Goal: Information Seeking & Learning: Learn about a topic

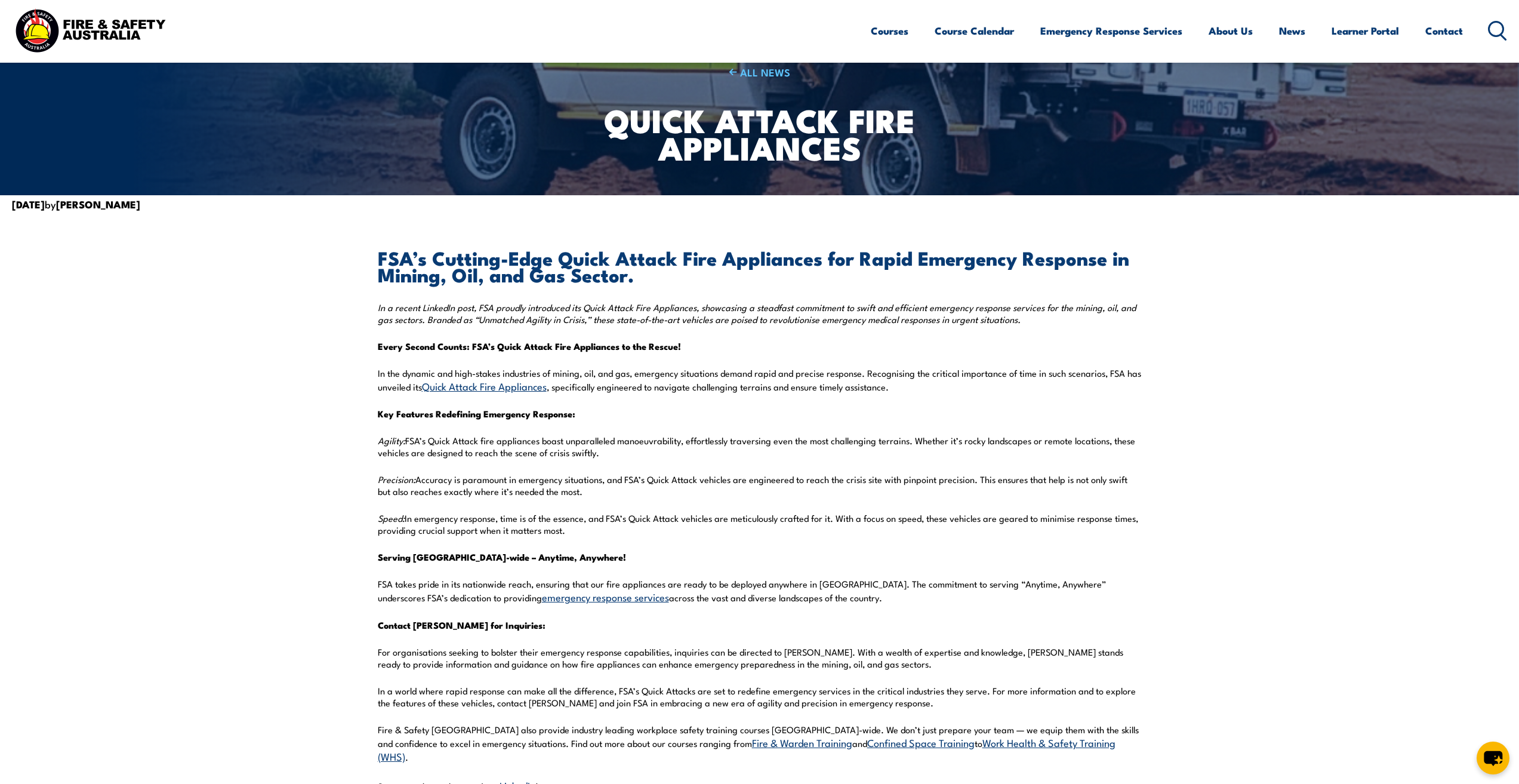
scroll to position [179, 0]
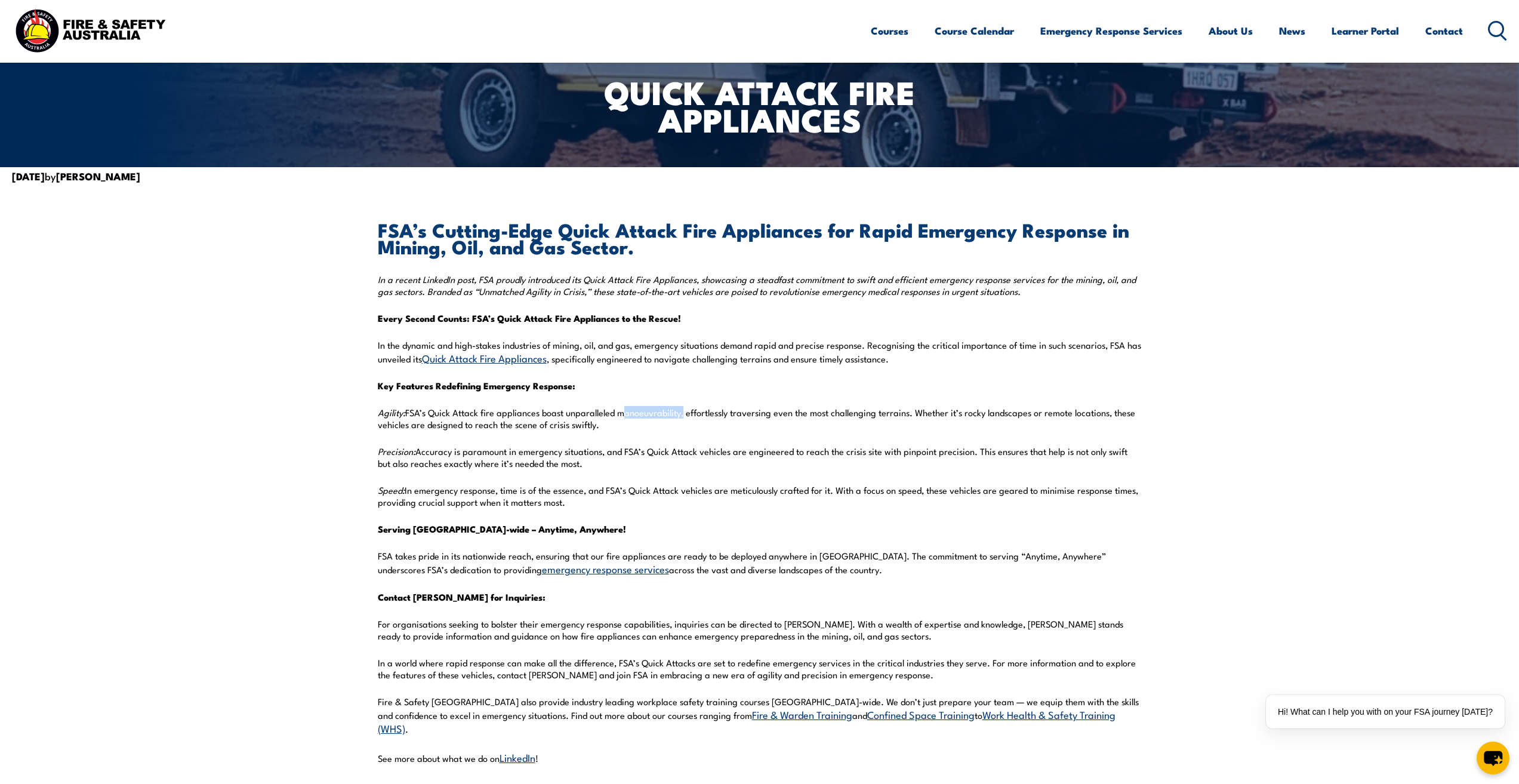
drag, startPoint x: 618, startPoint y: 413, endPoint x: 681, endPoint y: 413, distance: 63.0
click at [681, 413] on p "Agility: FSA’s Quick Attack fire appliances boast unparalleled manoeuvrability,…" at bounding box center [760, 418] width 764 height 24
click at [697, 415] on p "Agility: FSA’s Quick Attack fire appliances boast unparalleled manoeuvrability,…" at bounding box center [760, 418] width 764 height 24
drag, startPoint x: 856, startPoint y: 414, endPoint x: 891, endPoint y: 414, distance: 35.0
drag, startPoint x: 891, startPoint y: 414, endPoint x: 854, endPoint y: 413, distance: 37.0
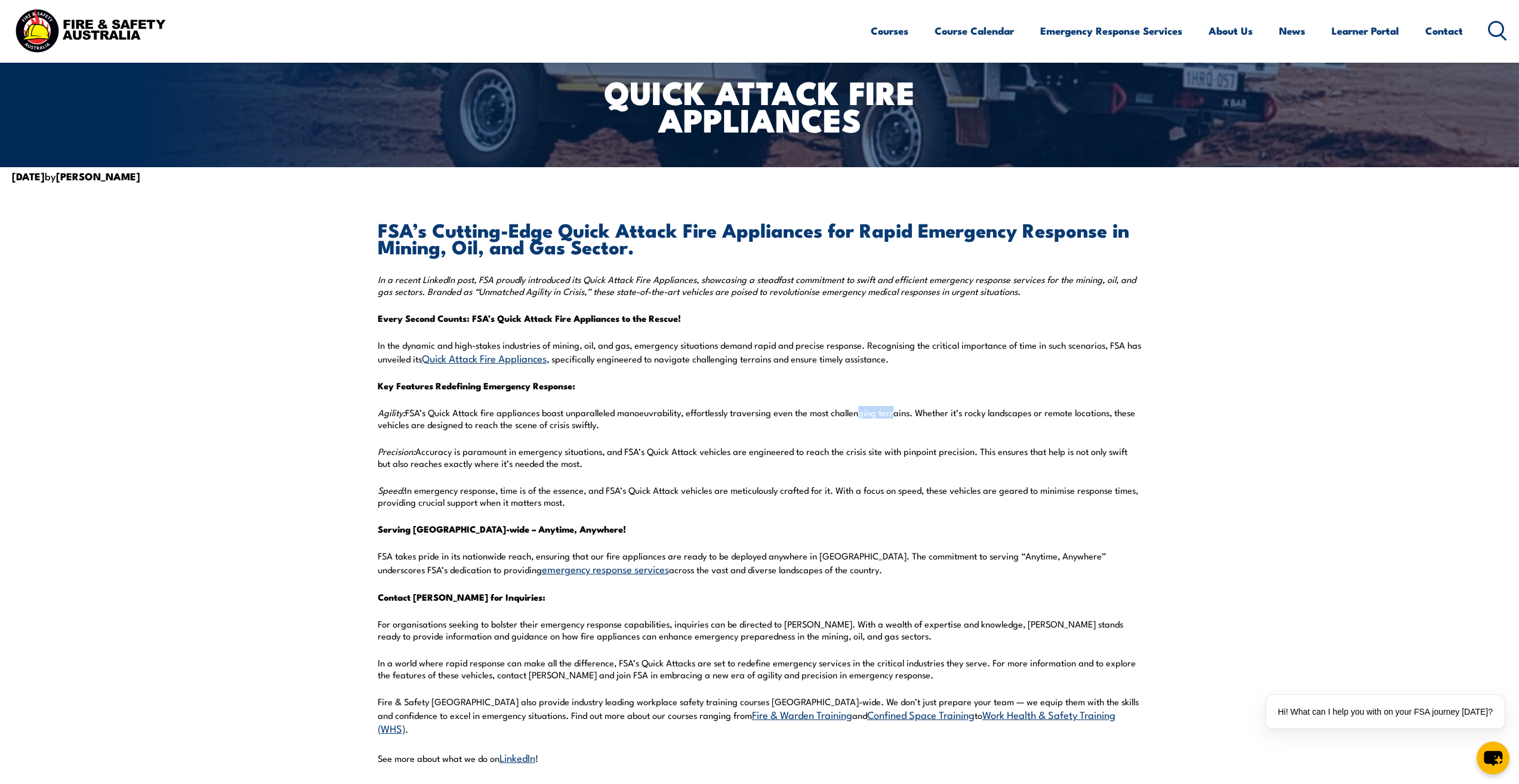
click at [854, 413] on p "Agility: FSA’s Quick Attack fire appliances boast unparalleled manoeuvrability,…" at bounding box center [760, 418] width 764 height 24
drag, startPoint x: 829, startPoint y: 412, endPoint x: 860, endPoint y: 415, distance: 31.1
click at [860, 415] on p "Agility: FSA’s Quick Attack fire appliances boast unparalleled manoeuvrability,…" at bounding box center [760, 418] width 764 height 24
drag, startPoint x: 379, startPoint y: 451, endPoint x: 730, endPoint y: 455, distance: 351.0
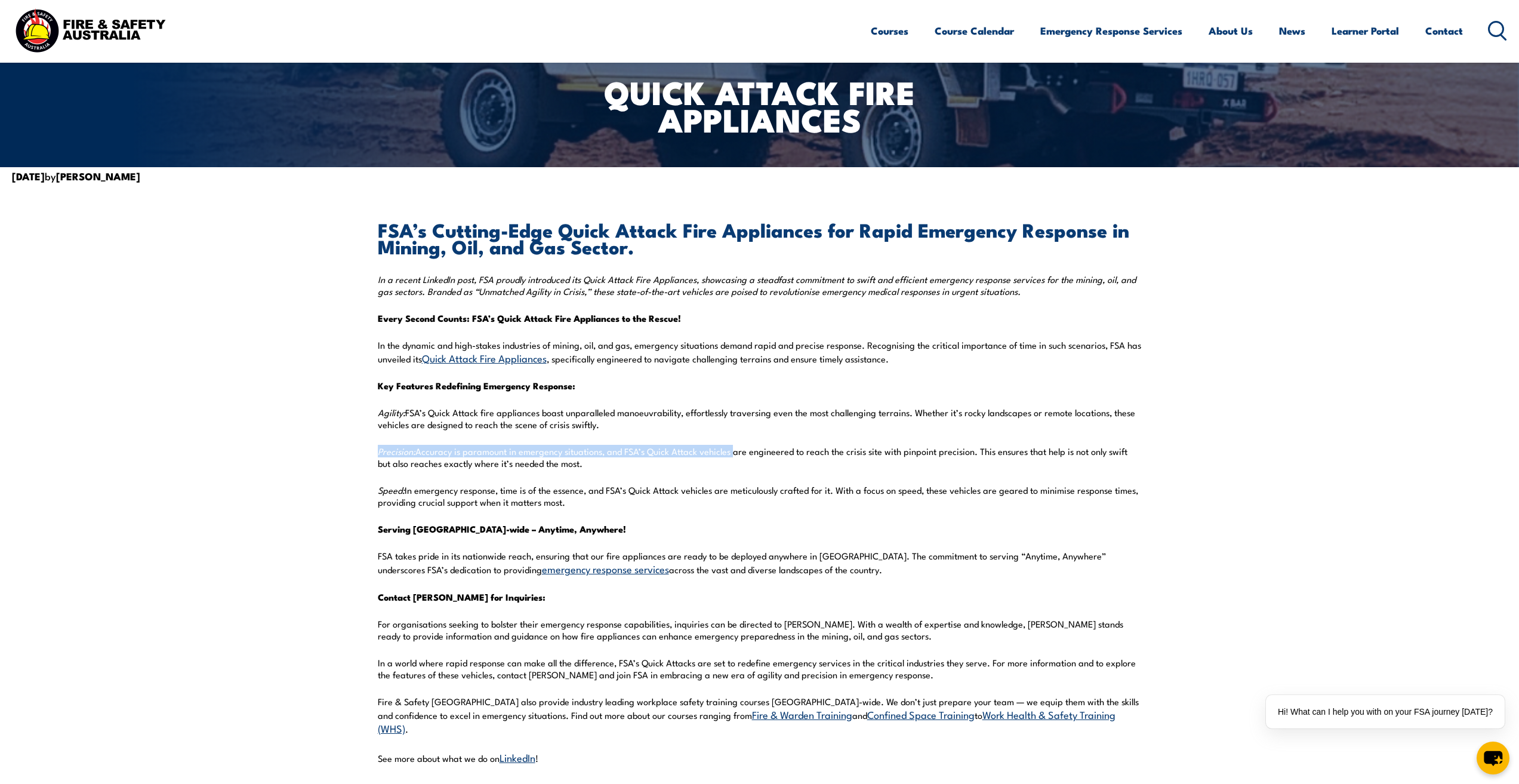
click at [730, 455] on p "Precision: Accuracy is paramount in emergency situations, and FSA’s Quick Attac…" at bounding box center [760, 457] width 764 height 24
click at [760, 455] on p "Precision: Accuracy is paramount in emergency situations, and FSA’s Quick Attac…" at bounding box center [760, 457] width 764 height 24
click at [709, 406] on p "Agility: FSA’s Quick Attack fire appliances boast unparalleled manoeuvrability,…" at bounding box center [760, 418] width 764 height 24
click at [688, 450] on p "Precision: Accuracy is paramount in emergency situations, and FSA’s Quick Attac…" at bounding box center [760, 457] width 764 height 24
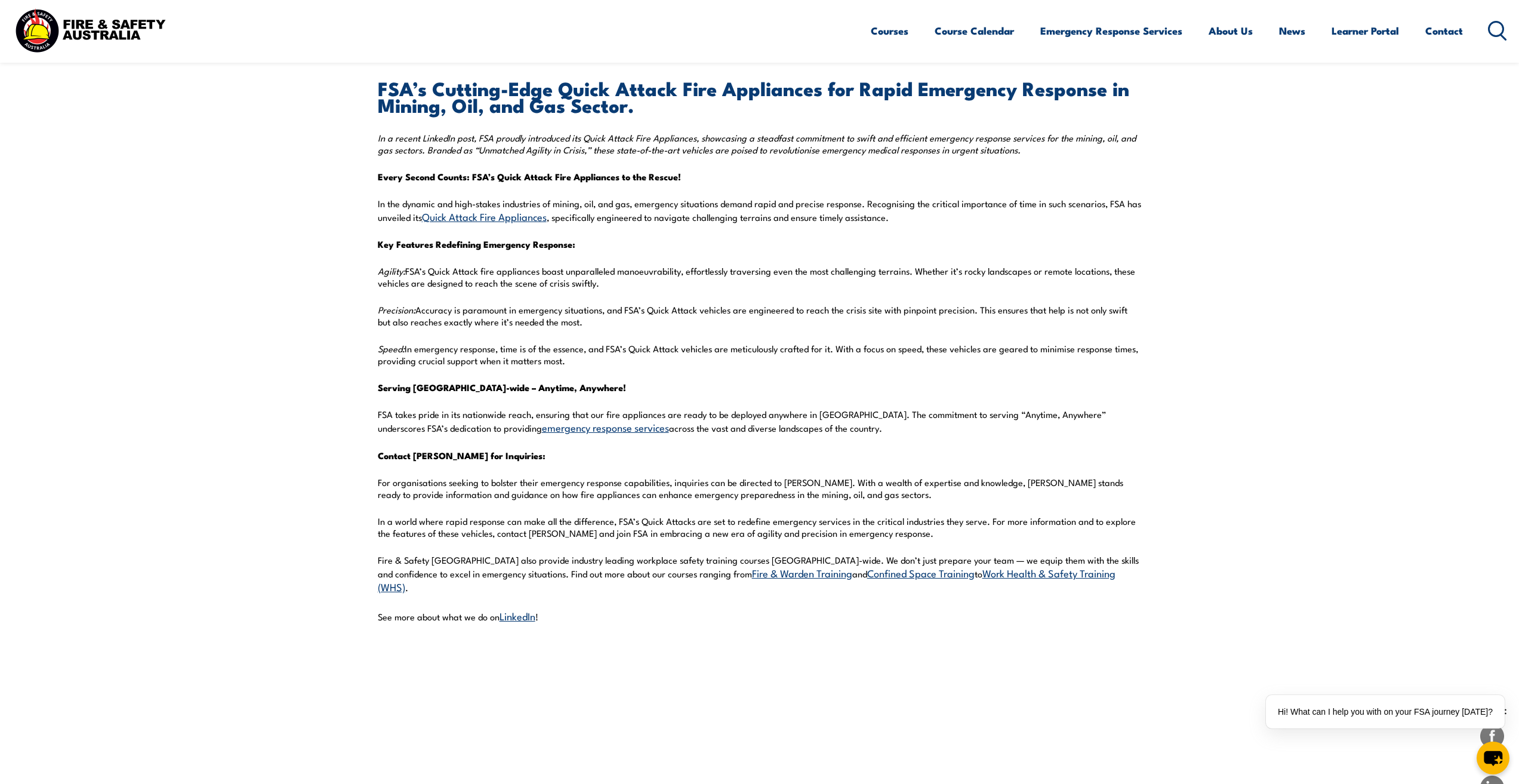
scroll to position [358, 0]
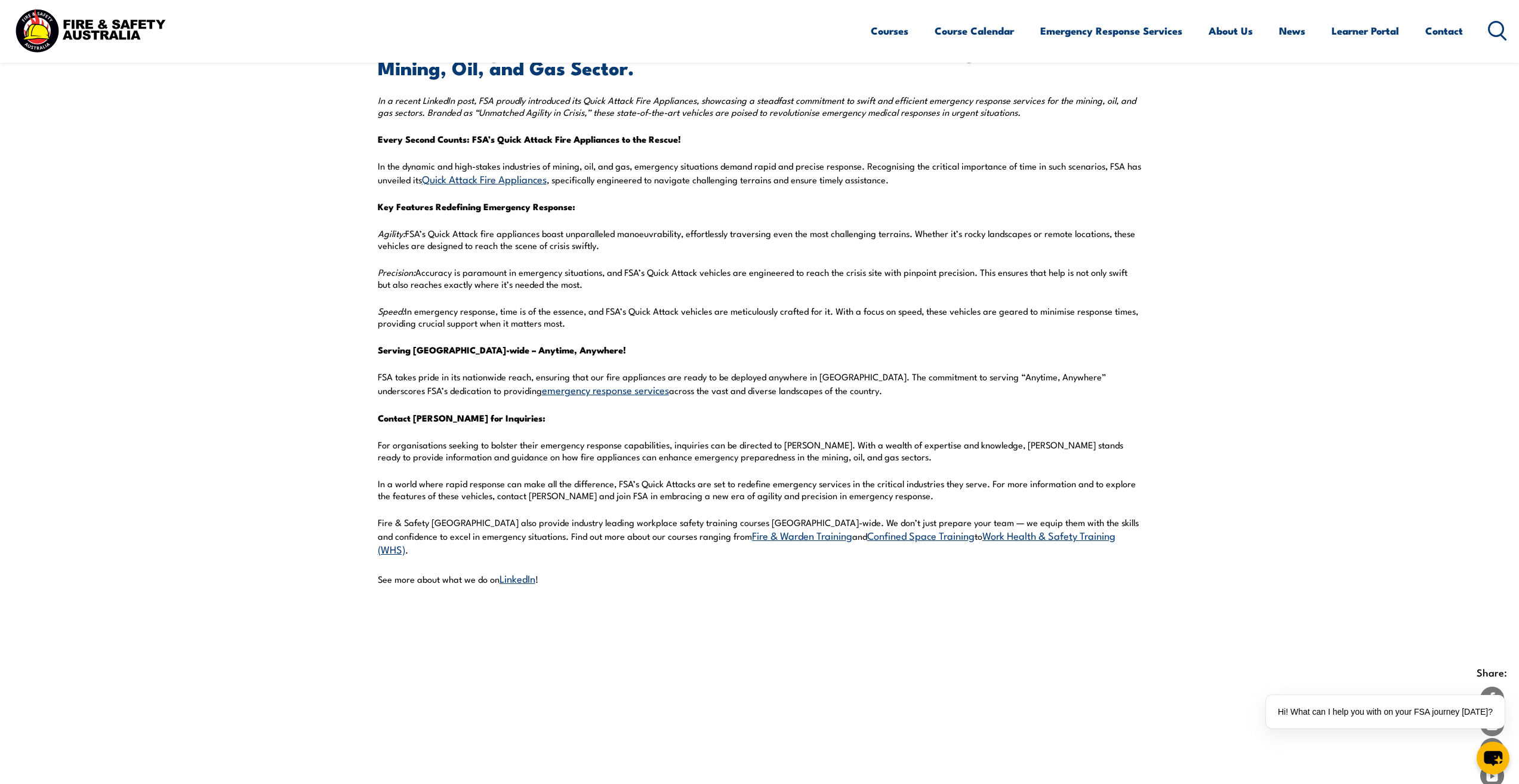
click at [587, 447] on p "For organisations seeking to bolster their emergency response capabilities, inq…" at bounding box center [760, 450] width 764 height 24
drag, startPoint x: 445, startPoint y: 483, endPoint x: 617, endPoint y: 483, distance: 172.0
click at [617, 483] on p "In a world where rapid response can make all the difference, FSA’s Quick Attack…" at bounding box center [760, 489] width 764 height 24
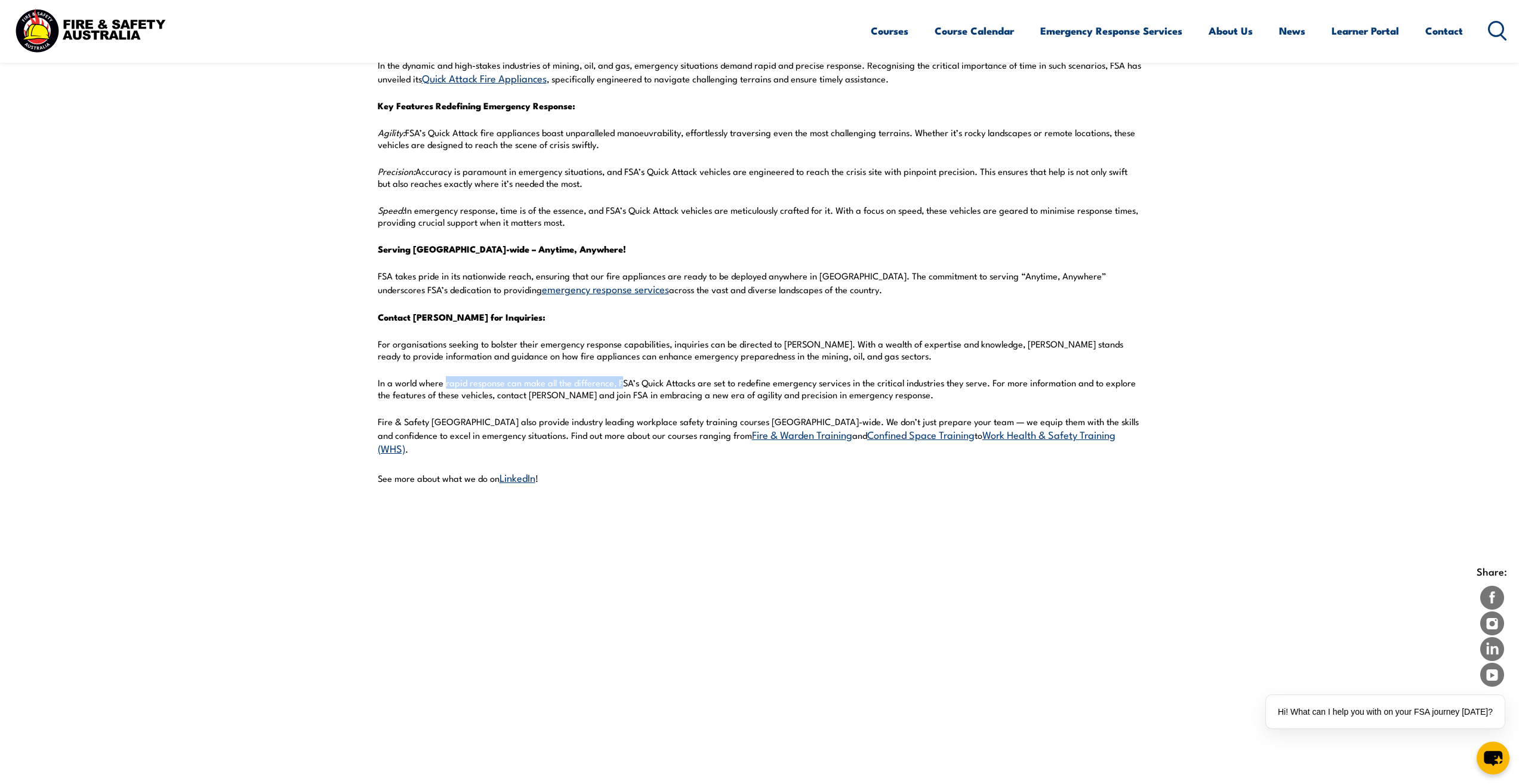
scroll to position [478, 0]
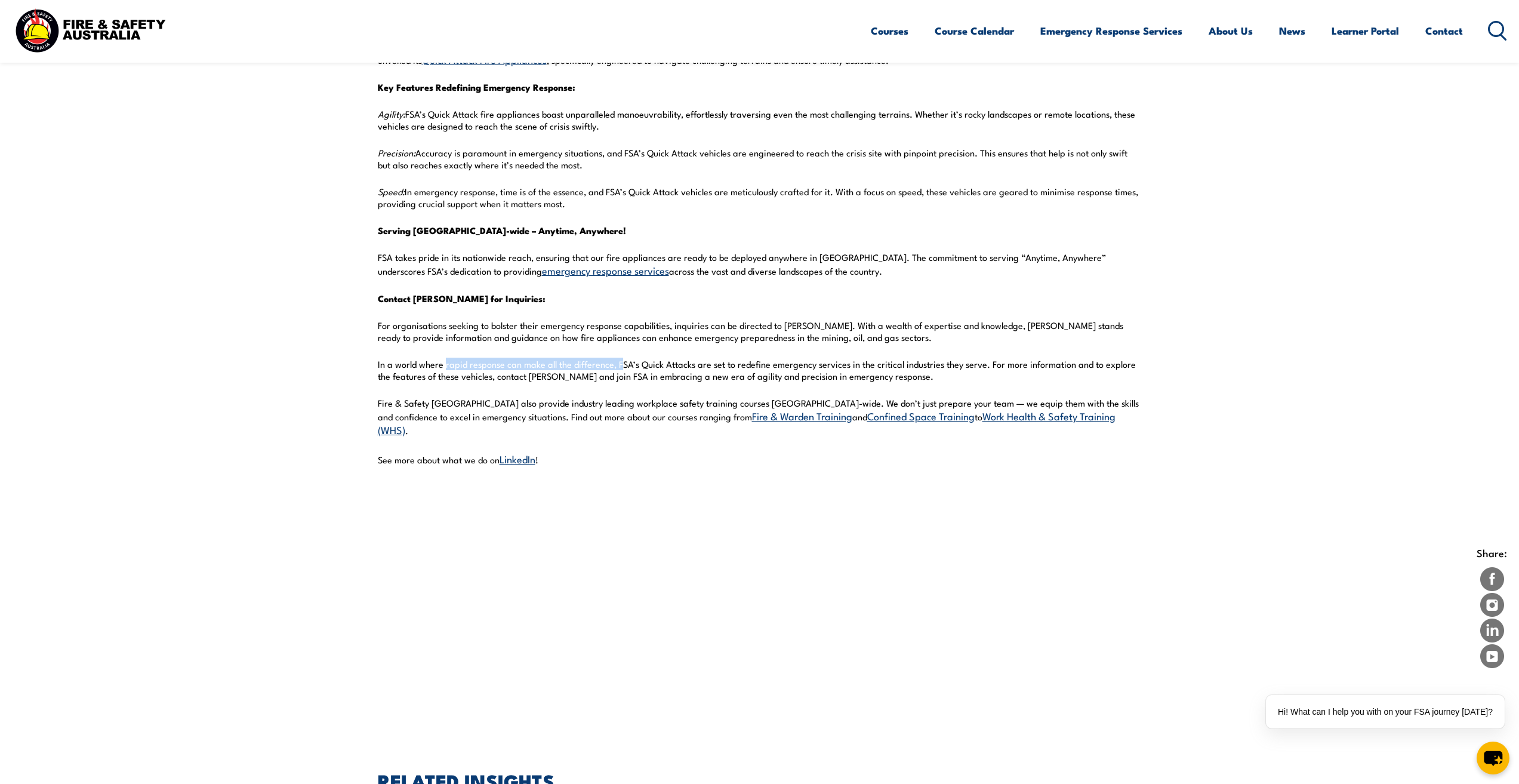
click at [517, 451] on link "LinkedIn" at bounding box center [518, 458] width 36 height 14
